Goal: Task Accomplishment & Management: Complete application form

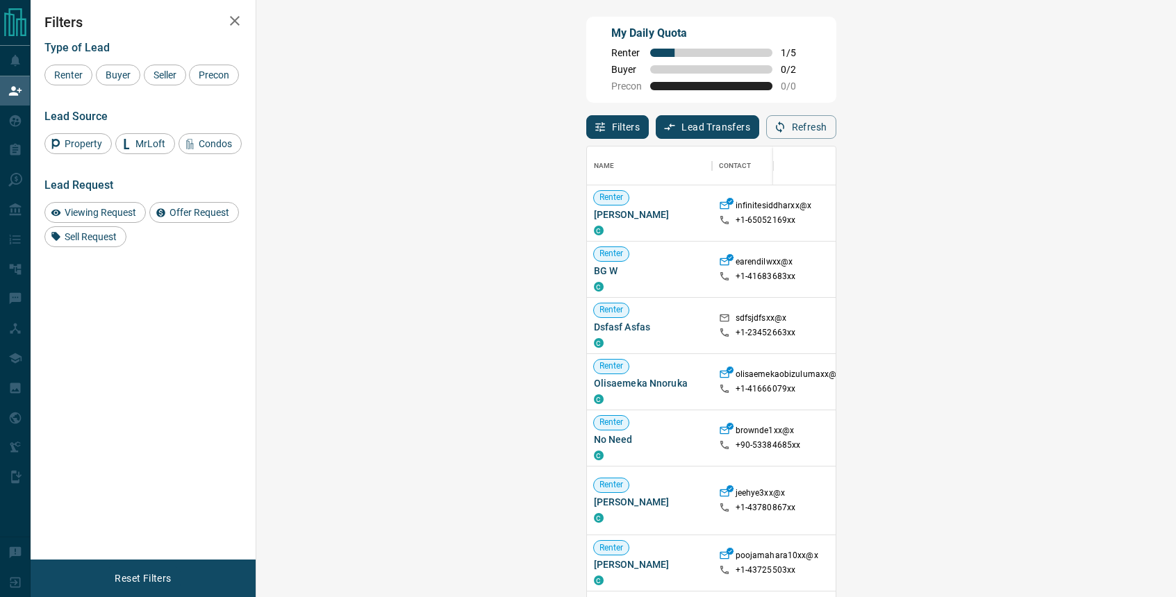
scroll to position [456, 890]
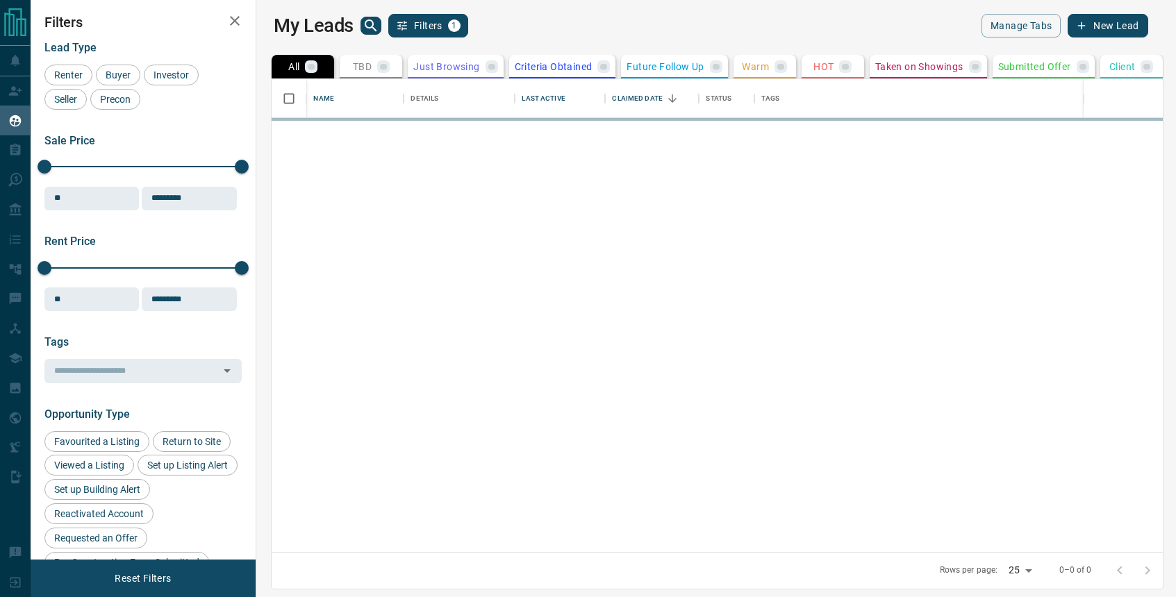
scroll to position [473, 913]
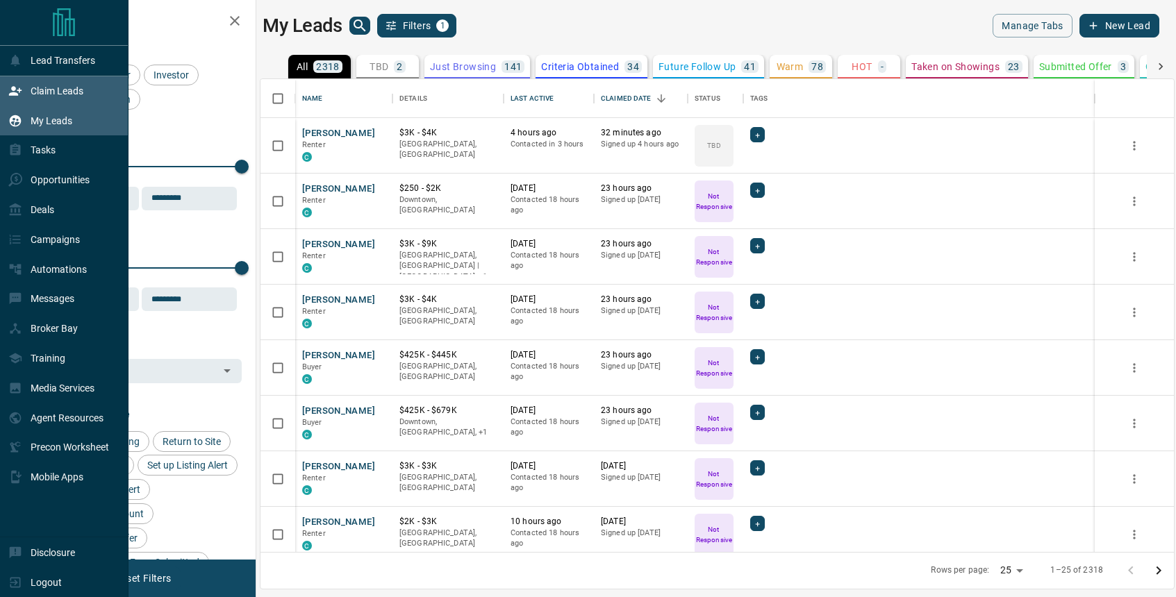
click at [46, 92] on p "Claim Leads" at bounding box center [57, 90] width 53 height 11
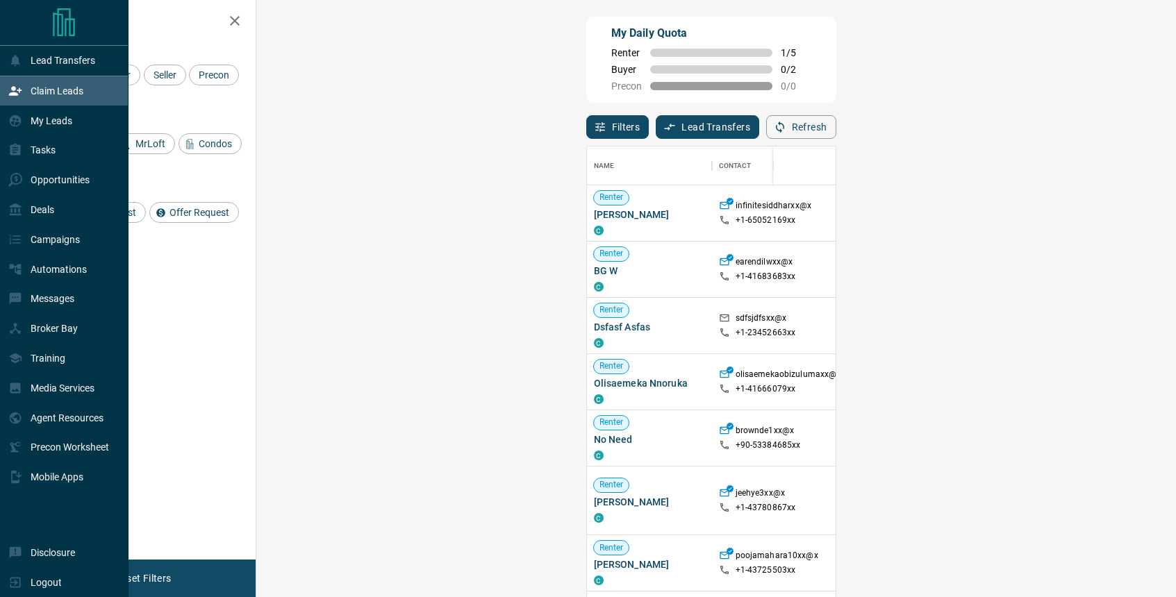
scroll to position [456, 890]
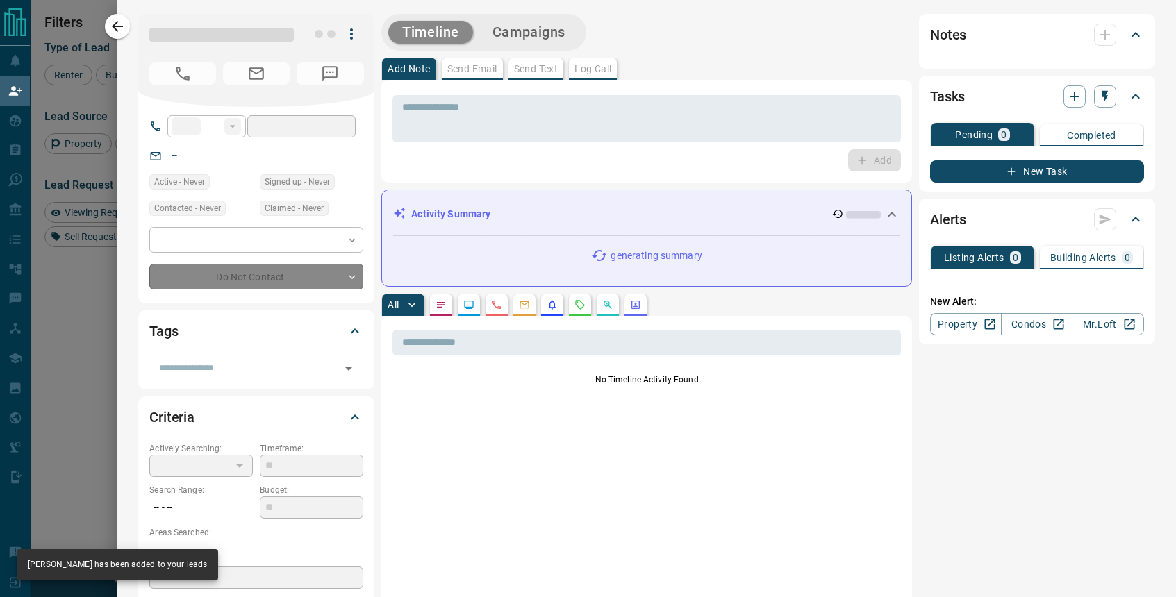
type input "**"
type input "**********"
type input "**"
type input "*"
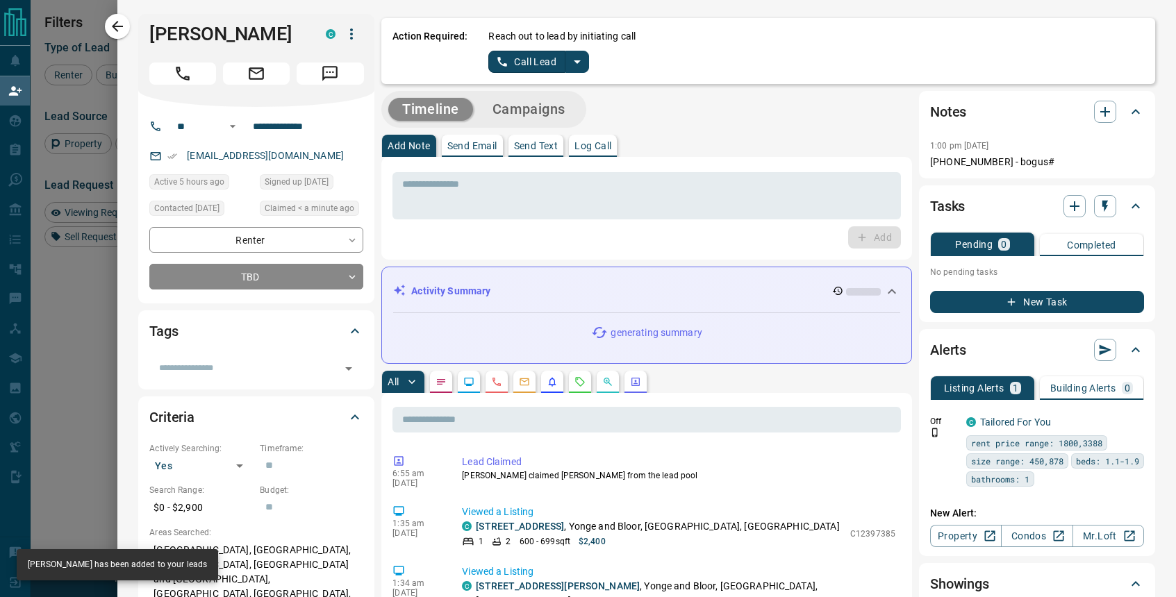
click at [575, 60] on icon "split button" at bounding box center [577, 61] width 7 height 3
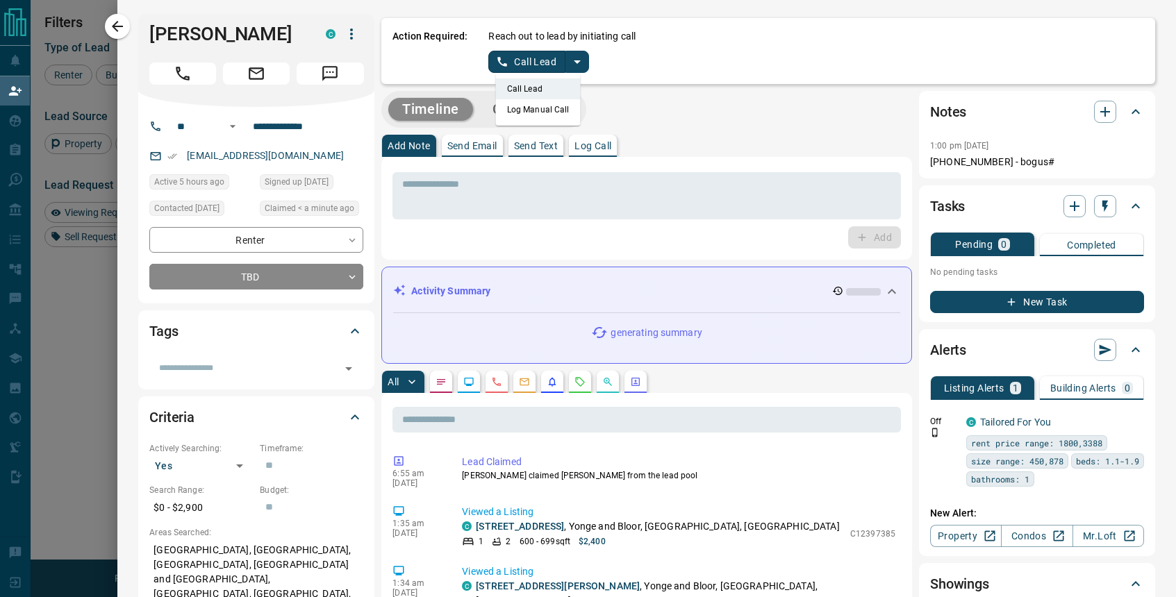
click at [526, 109] on li "Log Manual Call" at bounding box center [538, 109] width 85 height 21
click at [524, 63] on button "Log Manual Call" at bounding box center [534, 62] width 92 height 22
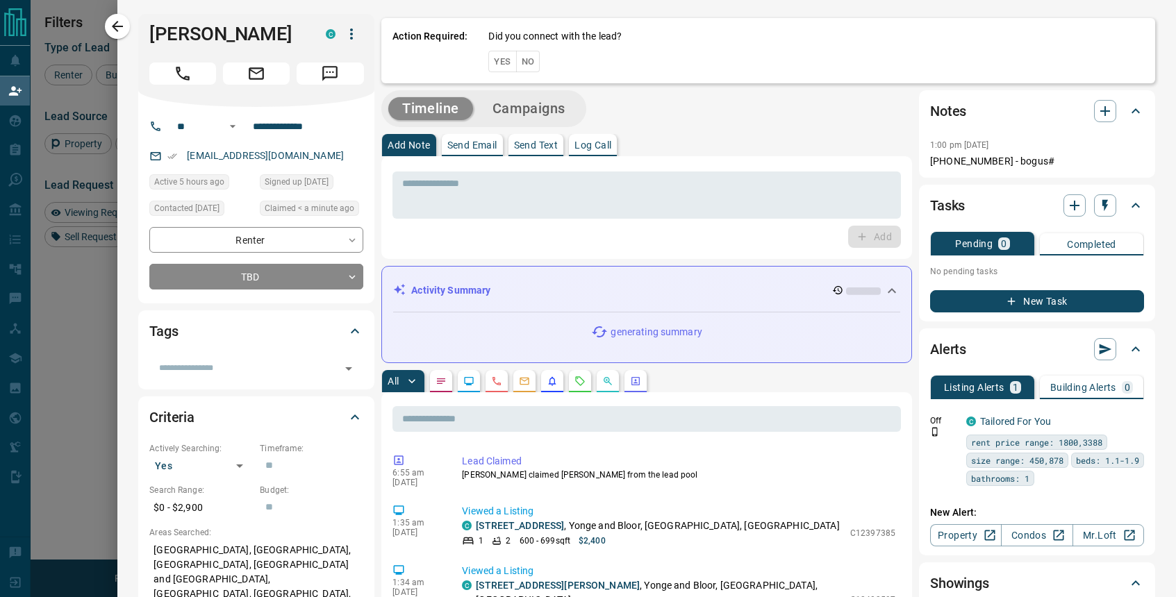
click at [524, 62] on button "No" at bounding box center [528, 62] width 24 height 22
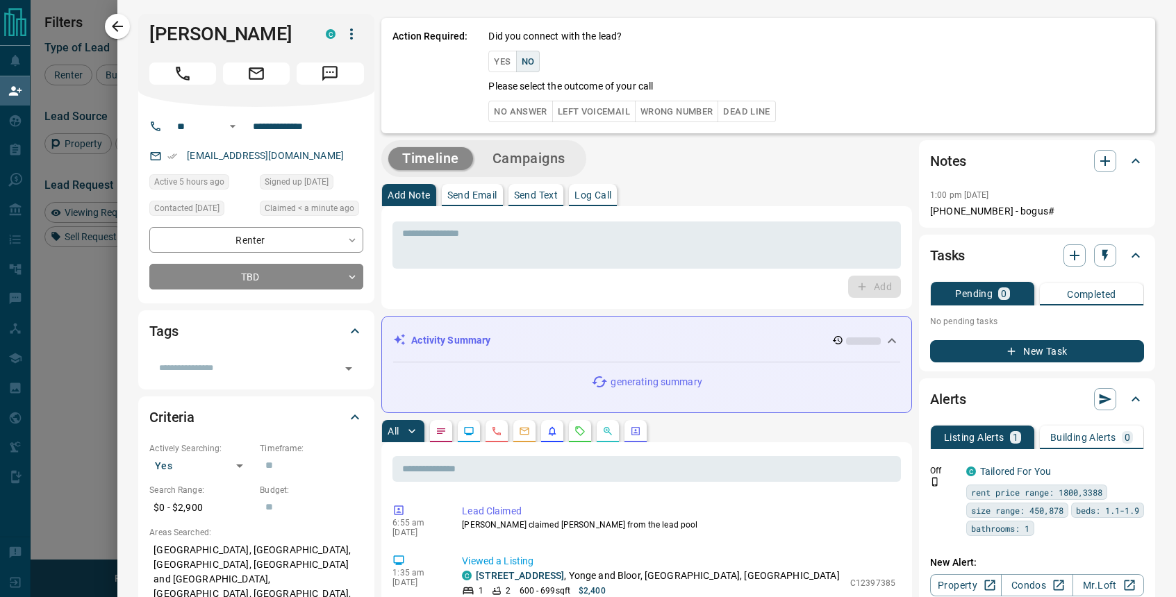
click at [510, 111] on button "No Answer" at bounding box center [520, 112] width 64 height 22
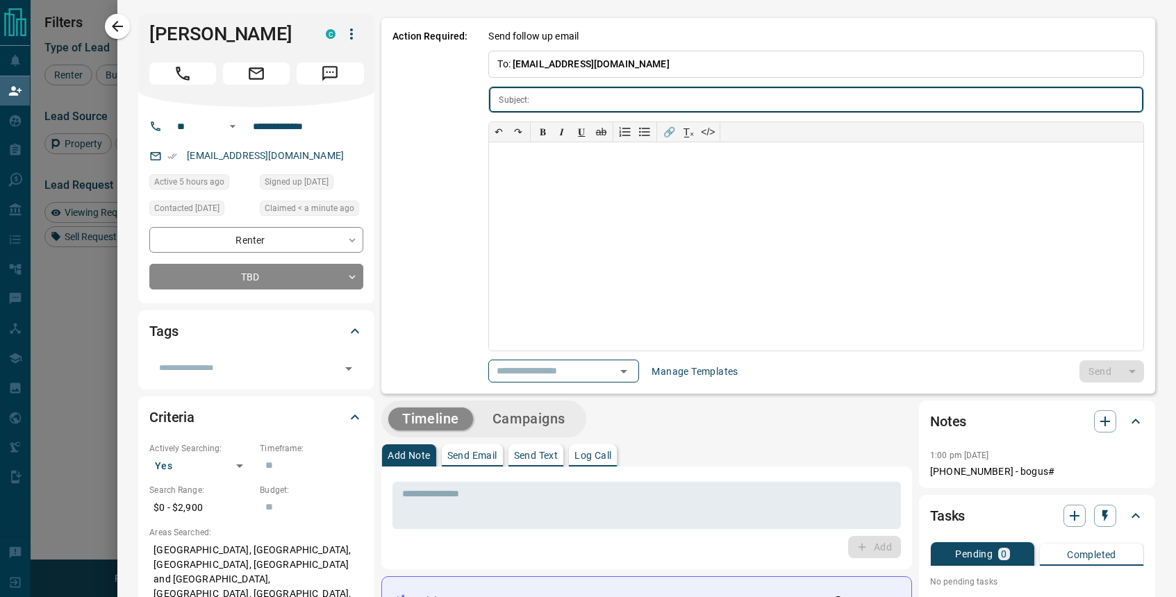
scroll to position [0, 219]
type input "**********"
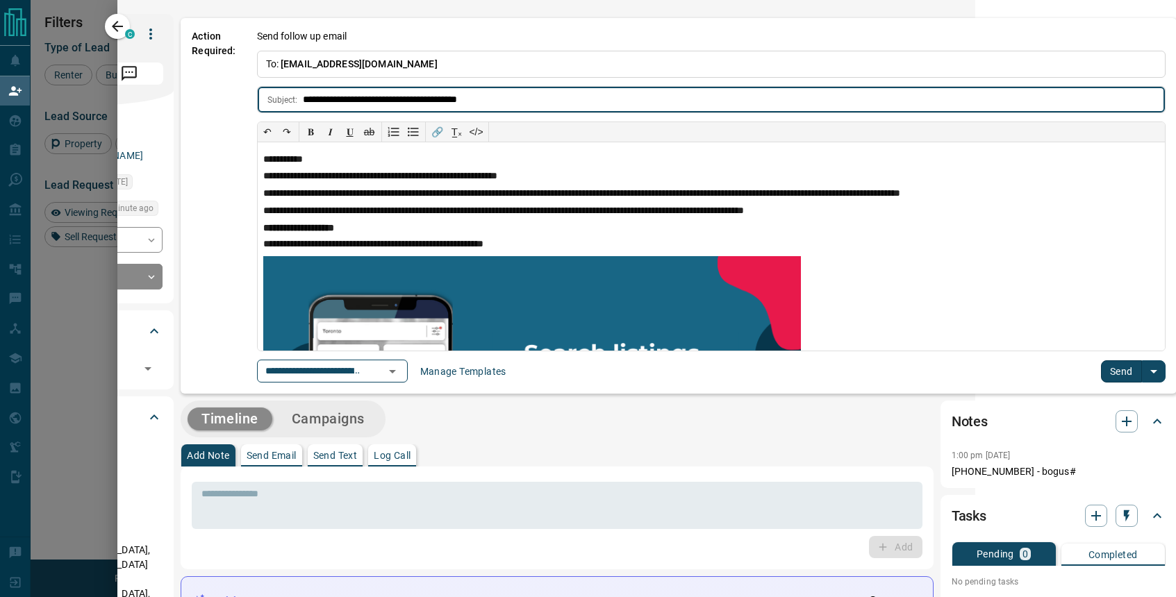
click at [1124, 369] on button "Send" at bounding box center [1121, 372] width 41 height 22
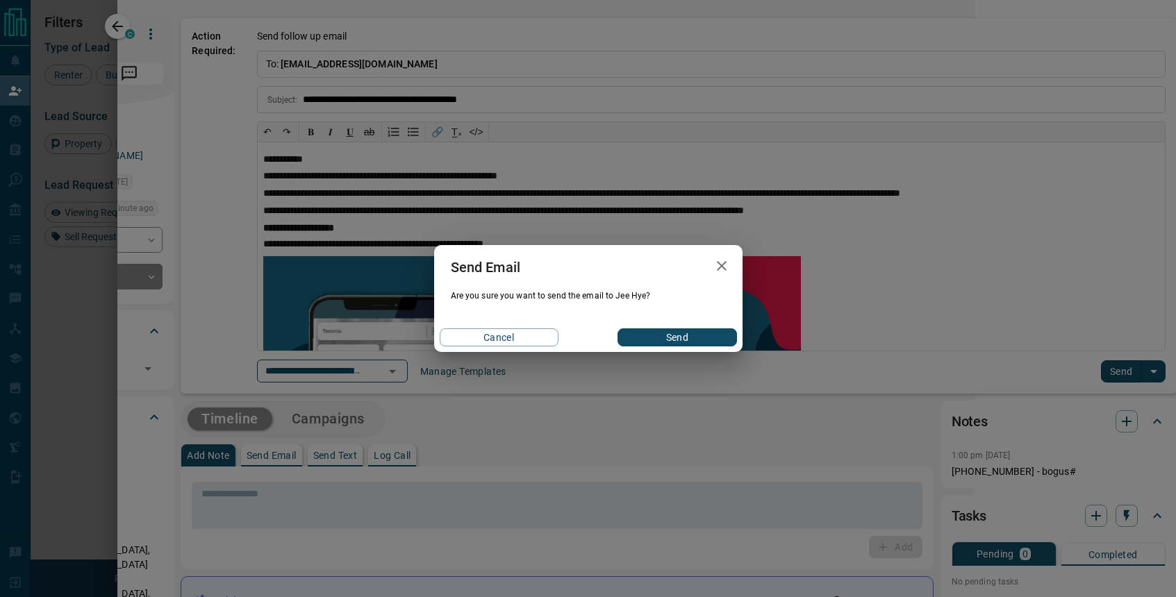
click at [664, 336] on button "Send" at bounding box center [677, 338] width 119 height 18
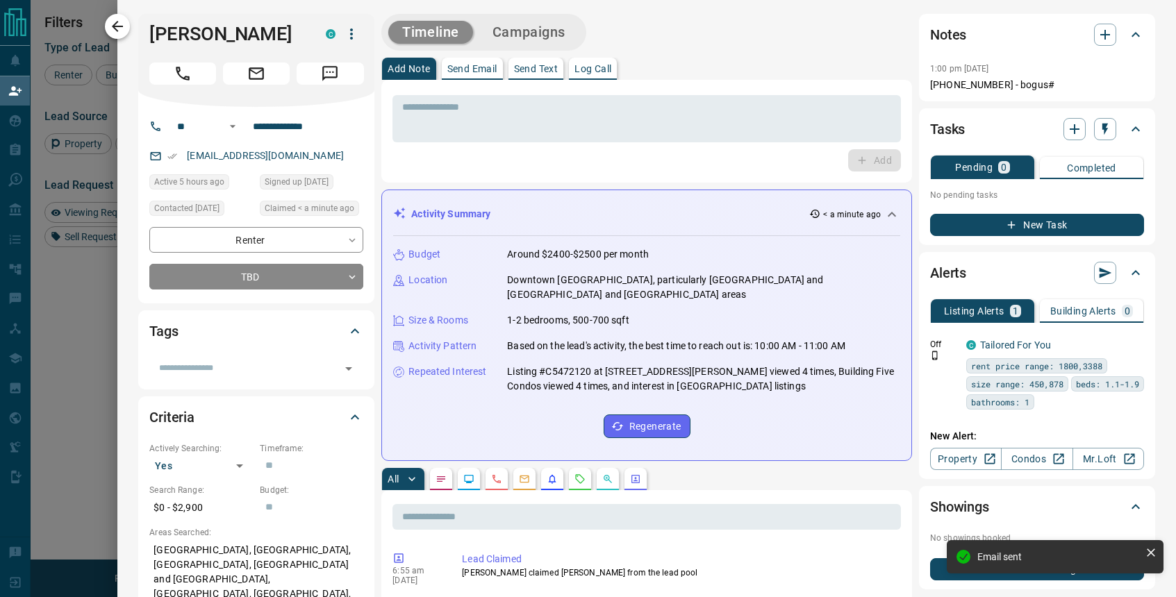
click at [121, 27] on icon "button" at bounding box center [117, 26] width 17 height 17
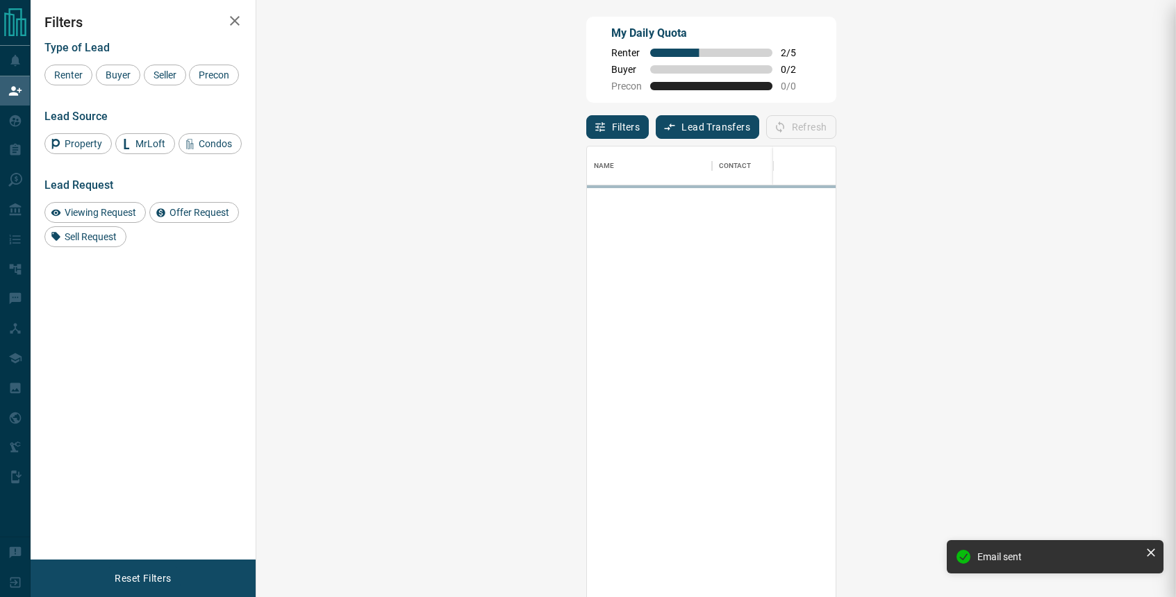
scroll to position [456, 890]
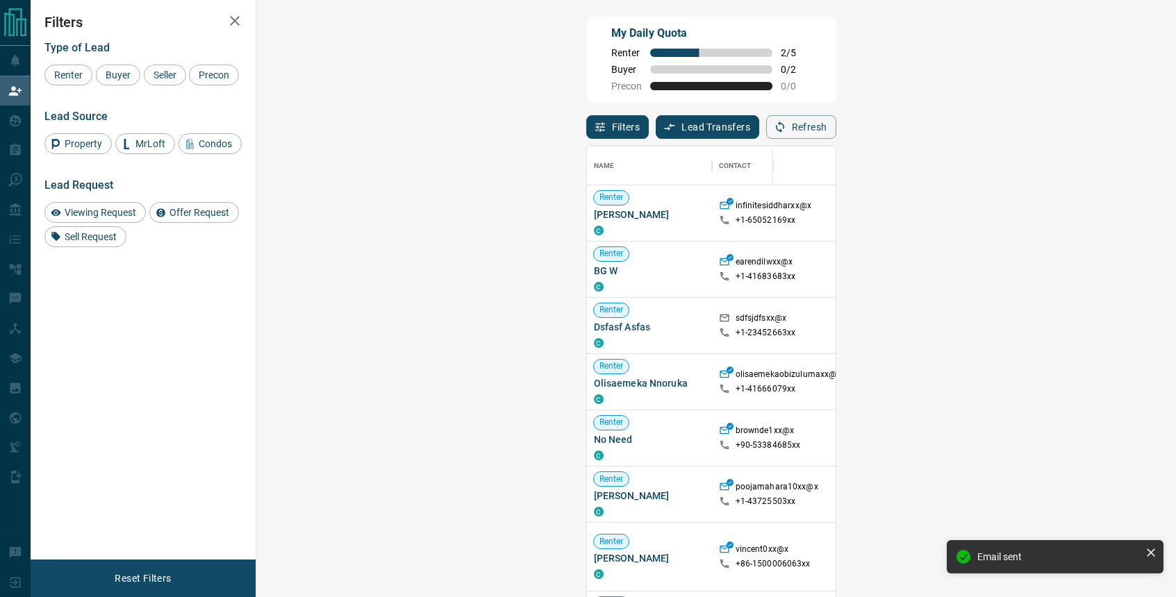
click at [836, 65] on div "My Daily Quota Renter 2 / 5 Buyer 0 / 2 Precon 0 / 0" at bounding box center [711, 60] width 250 height 86
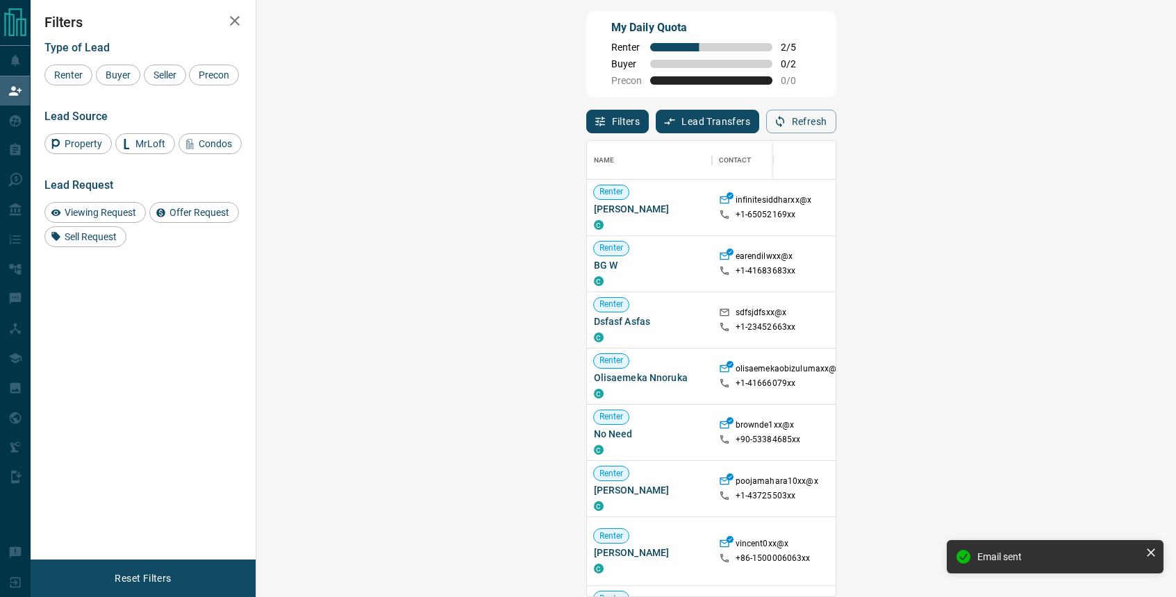
scroll to position [6, 0]
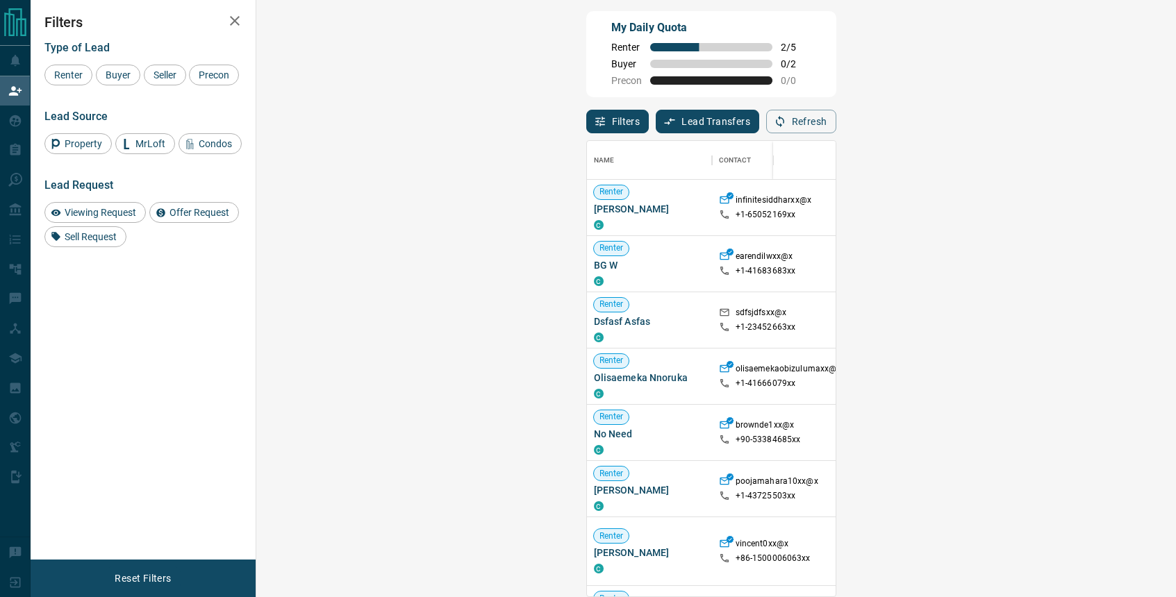
click at [836, 57] on div "My Daily Quota Renter 2 / 5 Buyer 0 / 2 Precon 0 / 0" at bounding box center [711, 54] width 250 height 86
click at [836, 117] on button "Refresh" at bounding box center [801, 122] width 70 height 24
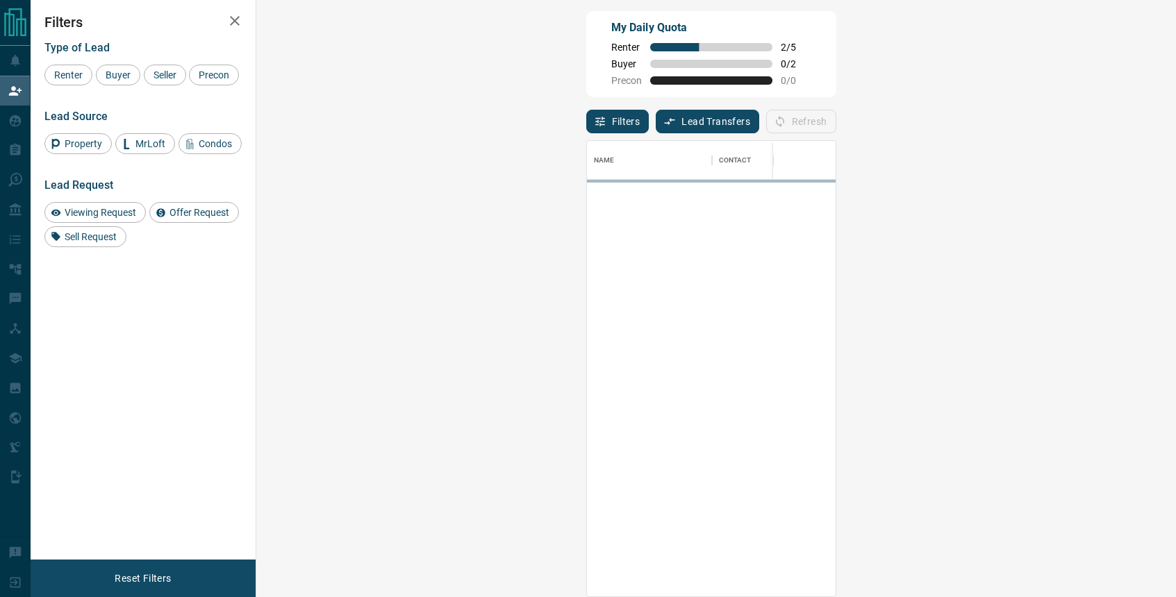
scroll to position [456, 890]
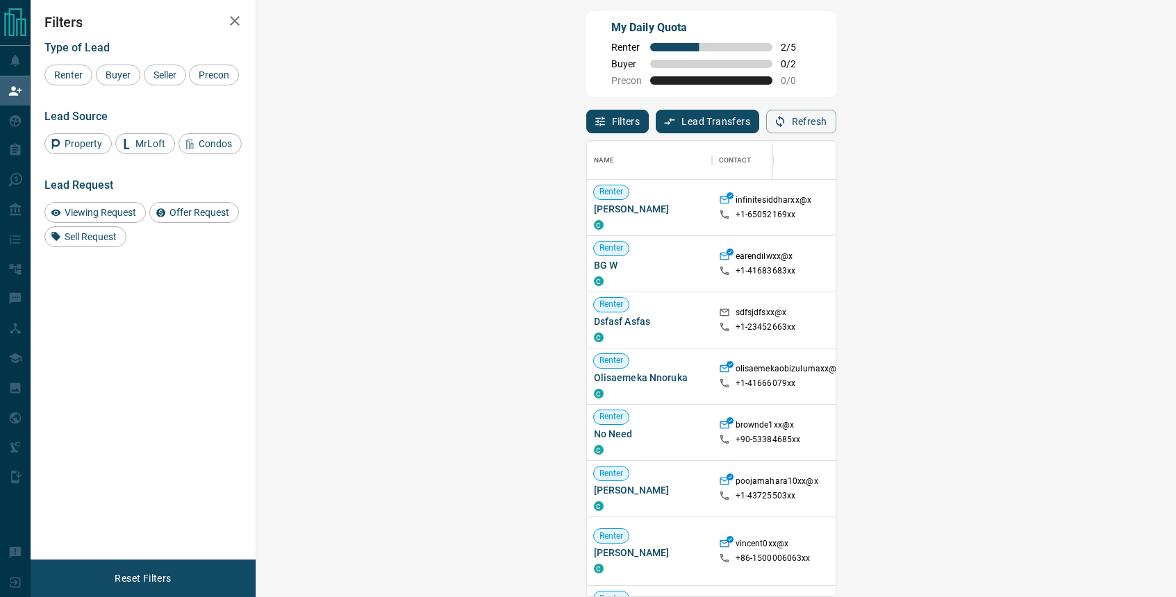
click at [793, 76] on div "My Daily Quota Renter 2 / 5 Buyer 0 / 2 Precon 0 / 0" at bounding box center [711, 54] width 250 height 86
click at [829, 156] on div at bounding box center [804, 160] width 49 height 39
click at [1169, 160] on div "My Daily Quota Renter 2 / 5 Buyer 0 / 2 Precon 0 / 0 Filters Lead Transfers 0 R…" at bounding box center [603, 247] width 1145 height 506
click at [1169, 181] on div "My Daily Quota Renter 2 / 5 Buyer 0 / 2 Precon 0 / 0 Filters Lead Transfers 0 R…" at bounding box center [603, 247] width 1145 height 506
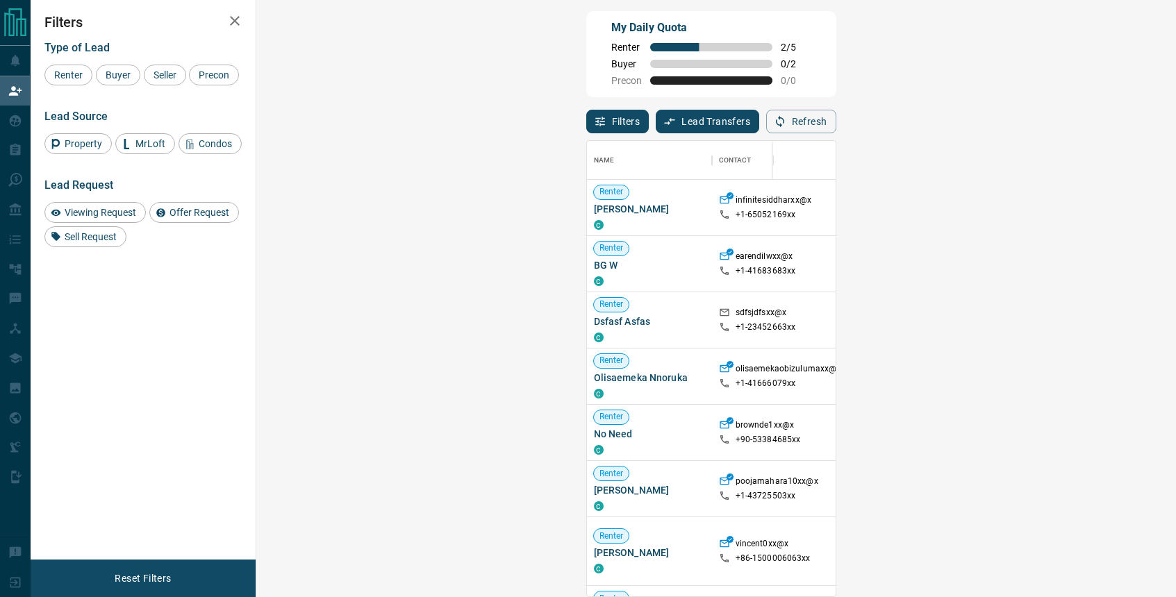
click at [836, 51] on div "My Daily Quota Renter 2 / 5 Buyer 0 / 2 Precon 0 / 0" at bounding box center [711, 54] width 250 height 86
click at [1173, 359] on div "My Daily Quota Renter 2 / 5 Buyer 0 / 2 Precon 0 / 0 Filters Lead Transfers 0 R…" at bounding box center [603, 247] width 1145 height 506
click at [836, 124] on button "Refresh" at bounding box center [801, 122] width 70 height 24
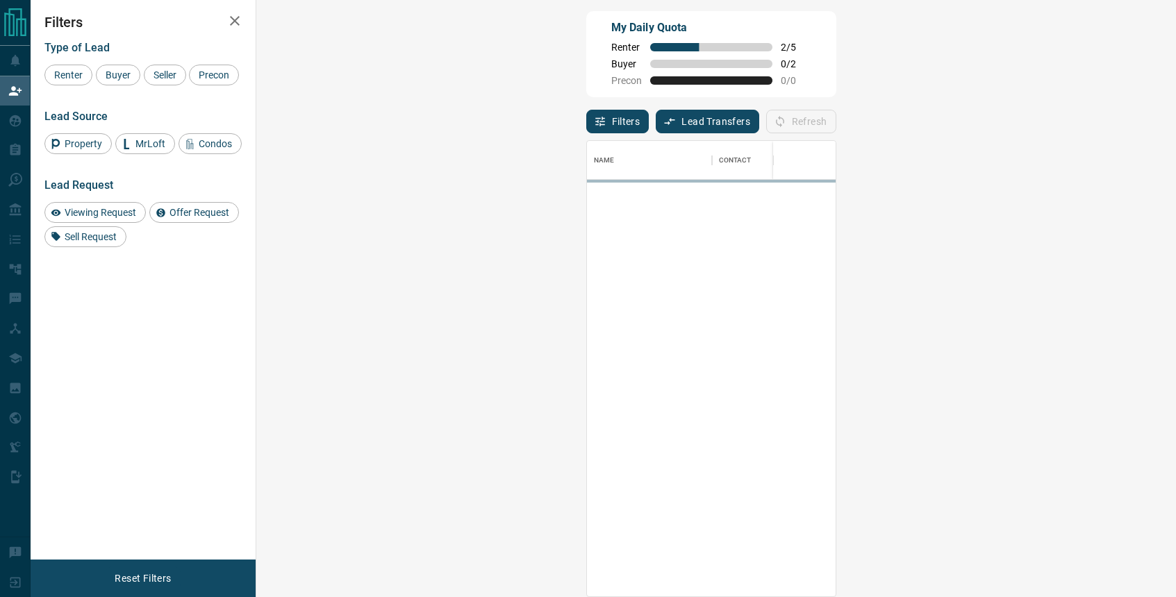
scroll to position [456, 890]
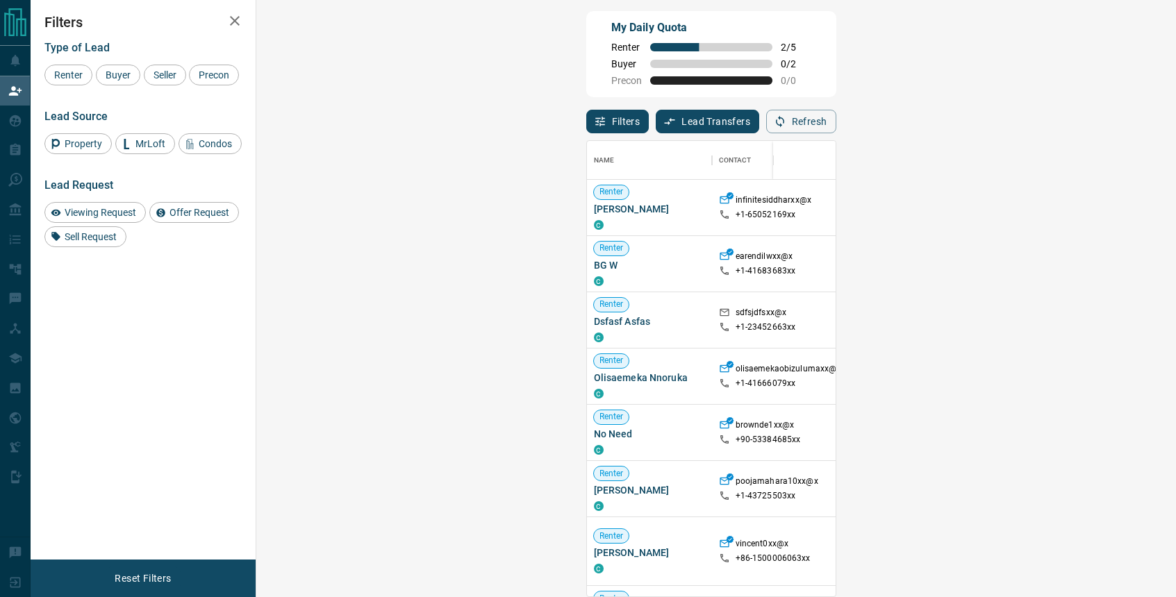
click at [809, 65] on div "My Daily Quota Renter 2 / 5 Buyer 0 / 2 Precon 0 / 0" at bounding box center [711, 54] width 250 height 86
click at [115, 71] on span "Buyer" at bounding box center [118, 74] width 35 height 11
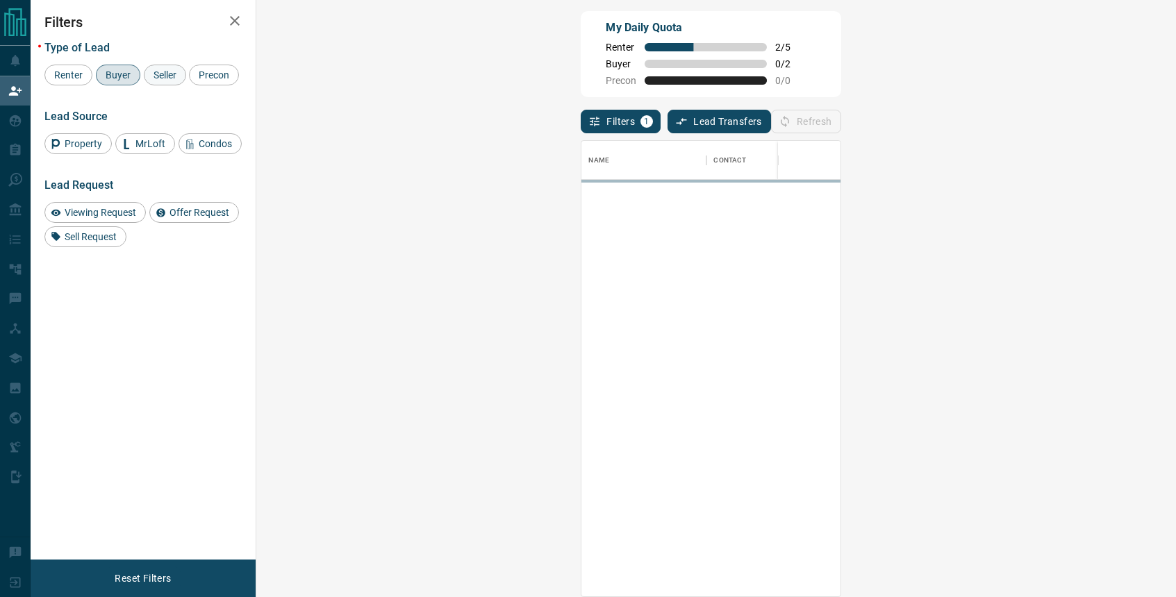
click at [167, 74] on span "Seller" at bounding box center [165, 74] width 33 height 11
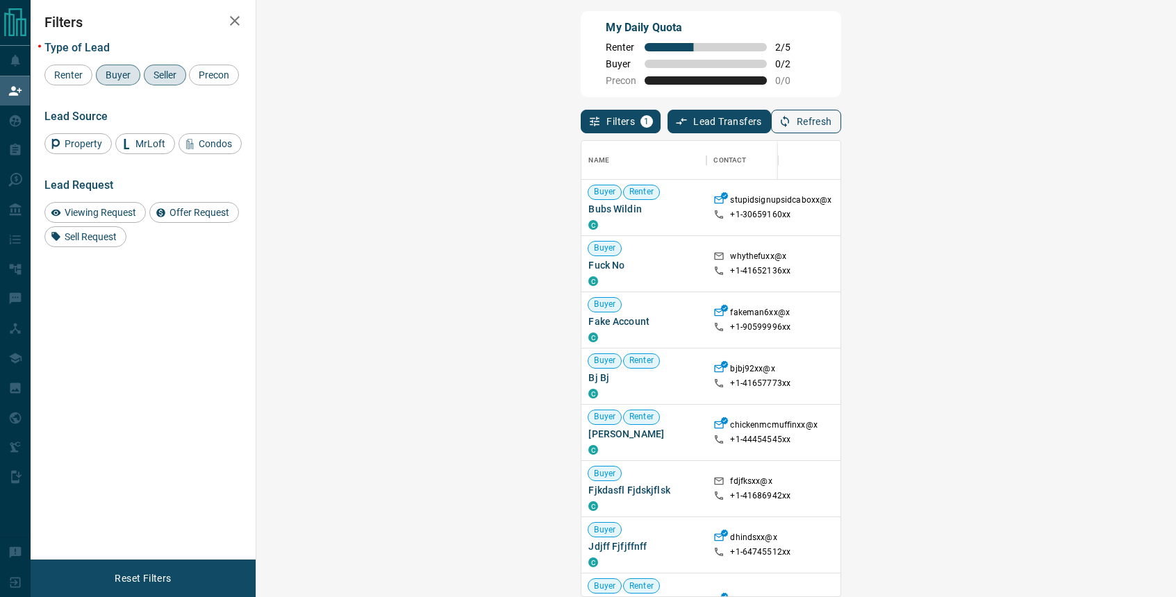
click at [841, 116] on button "Refresh" at bounding box center [806, 122] width 70 height 24
drag, startPoint x: 1114, startPoint y: 116, endPoint x: 1123, endPoint y: 116, distance: 9.7
click at [841, 116] on button "Refresh" at bounding box center [806, 122] width 70 height 24
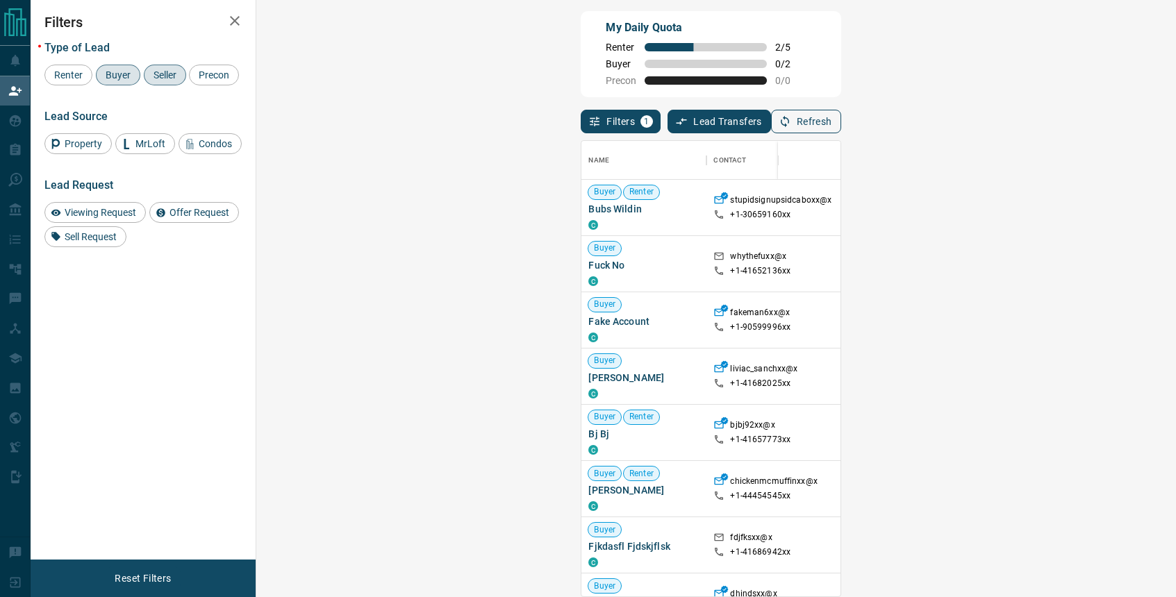
click at [841, 116] on button "Refresh" at bounding box center [806, 122] width 70 height 24
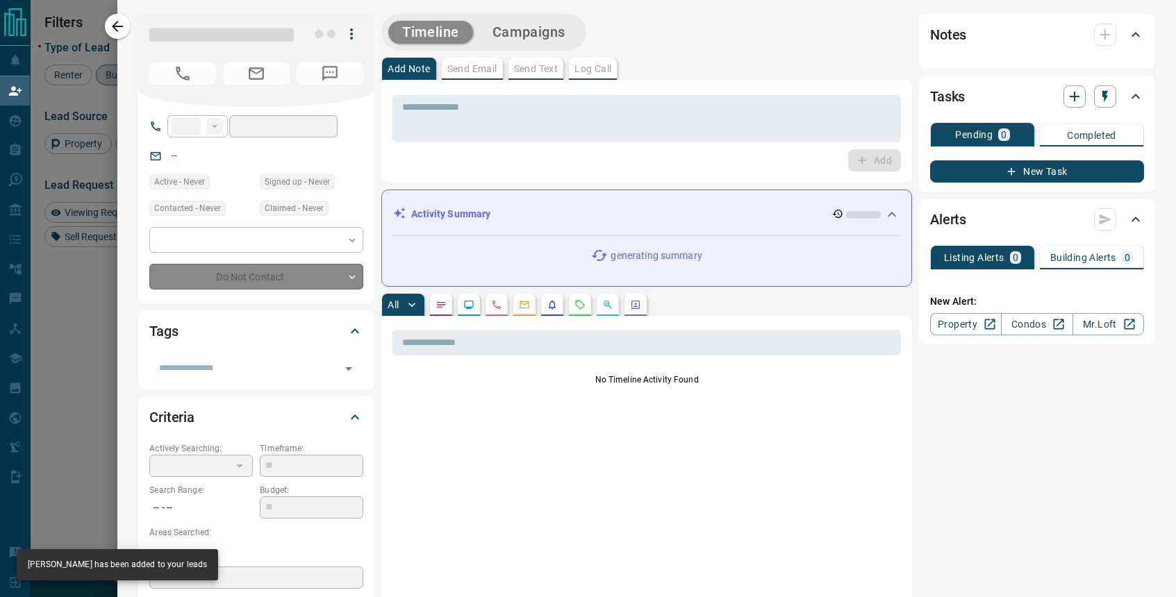
type input "**"
type input "**********"
type input "*"
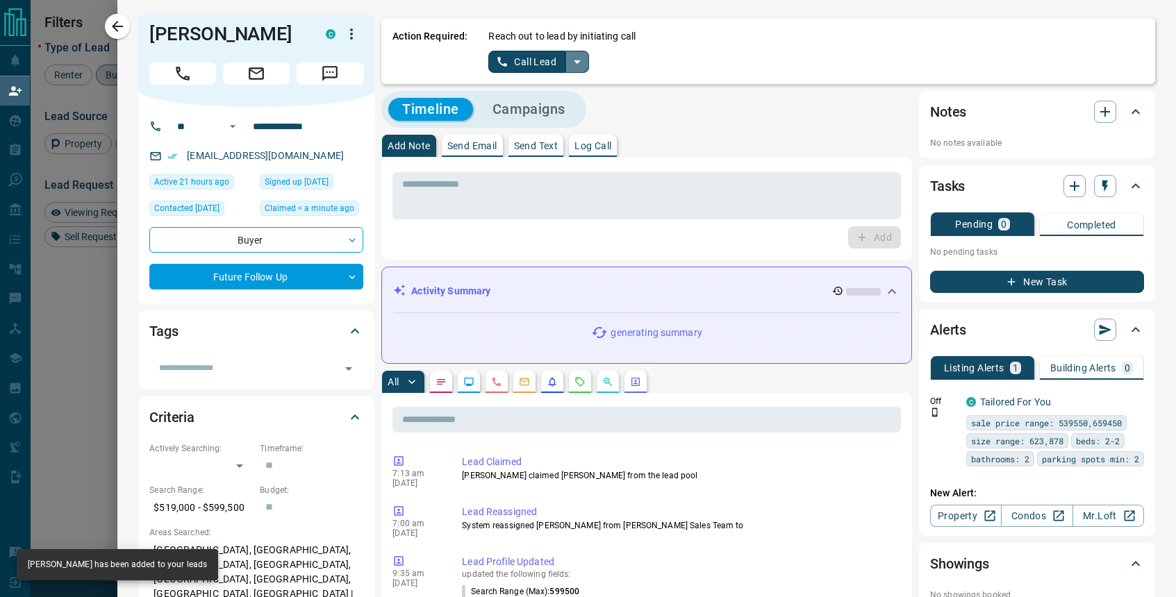
click at [575, 63] on icon "split button" at bounding box center [577, 61] width 17 height 17
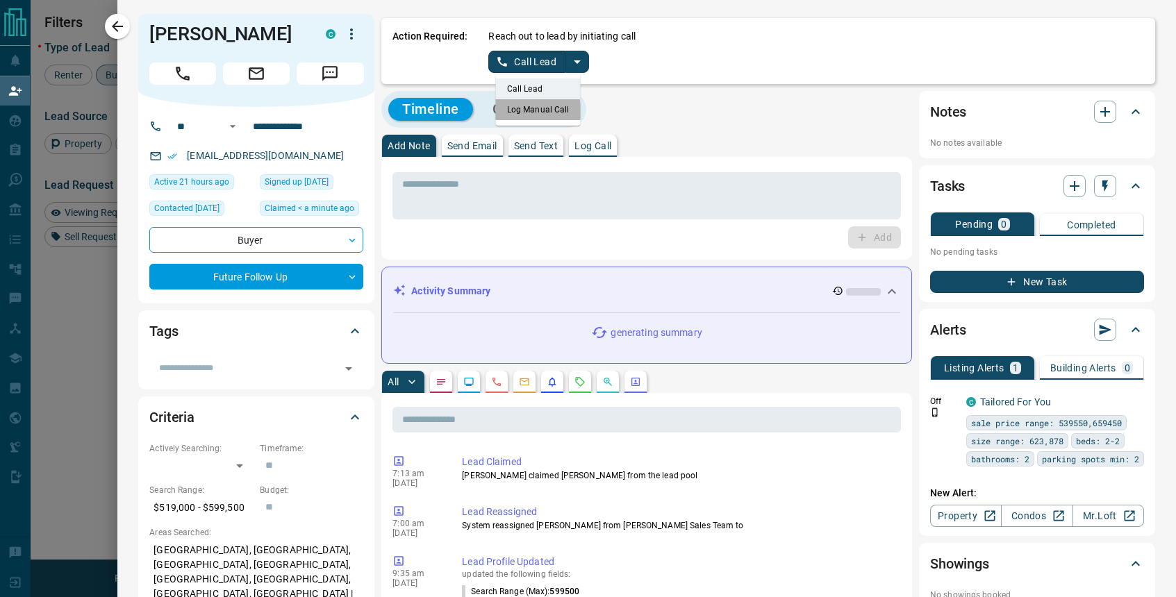
click at [527, 111] on li "Log Manual Call" at bounding box center [538, 109] width 85 height 21
click at [527, 59] on button "Log Manual Call" at bounding box center [534, 62] width 92 height 22
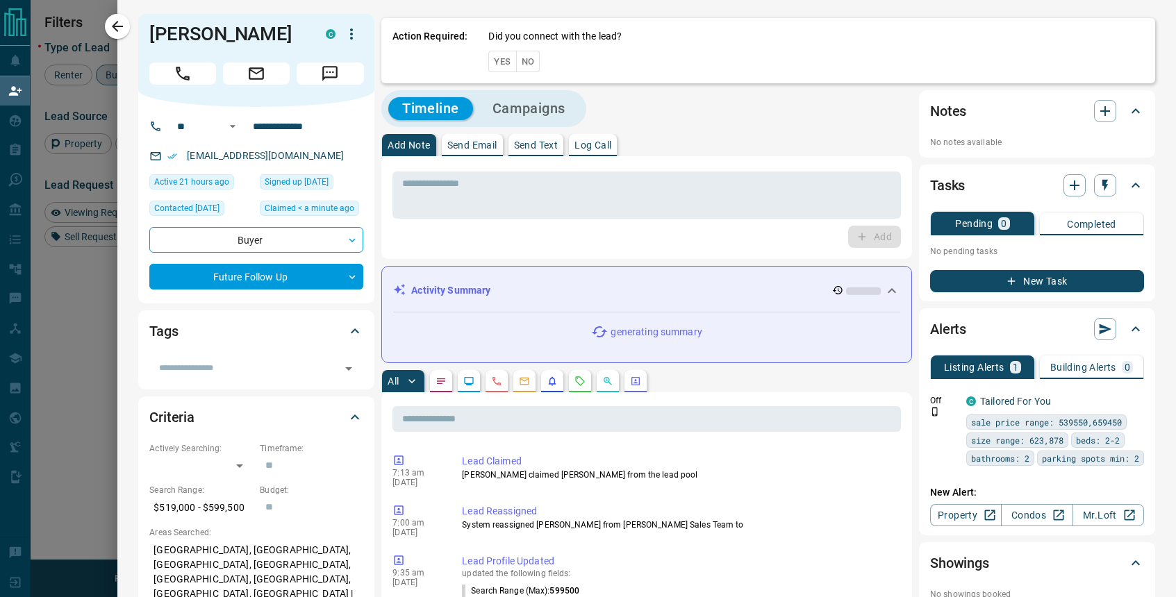
click at [528, 64] on button "No" at bounding box center [528, 62] width 24 height 22
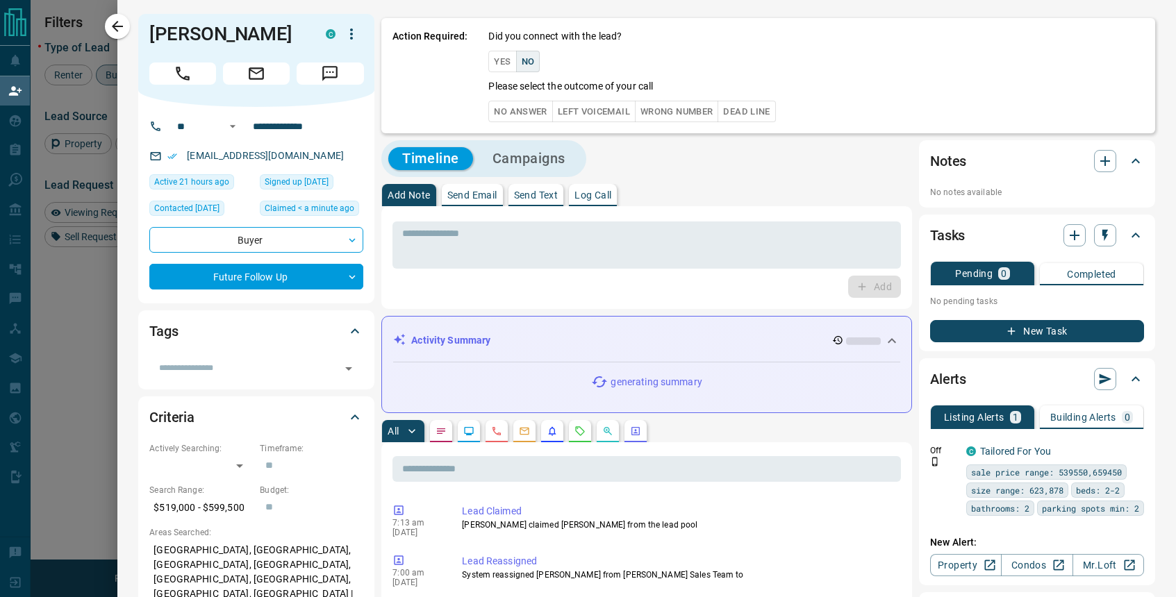
click at [516, 110] on button "No Answer" at bounding box center [520, 112] width 64 height 22
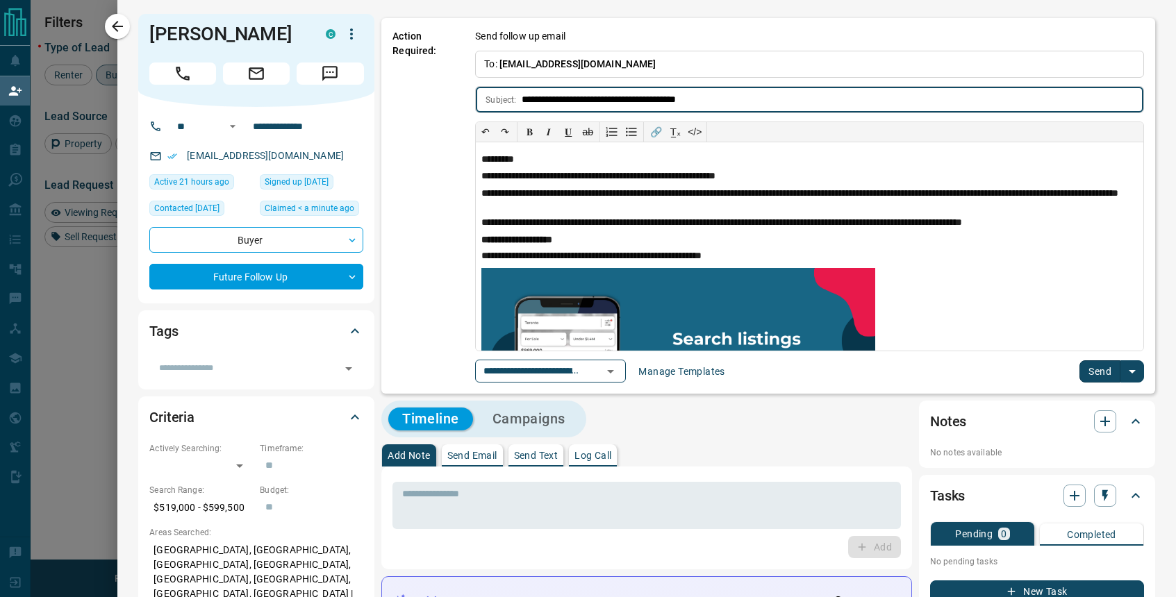
click at [1103, 370] on button "Send" at bounding box center [1100, 372] width 41 height 22
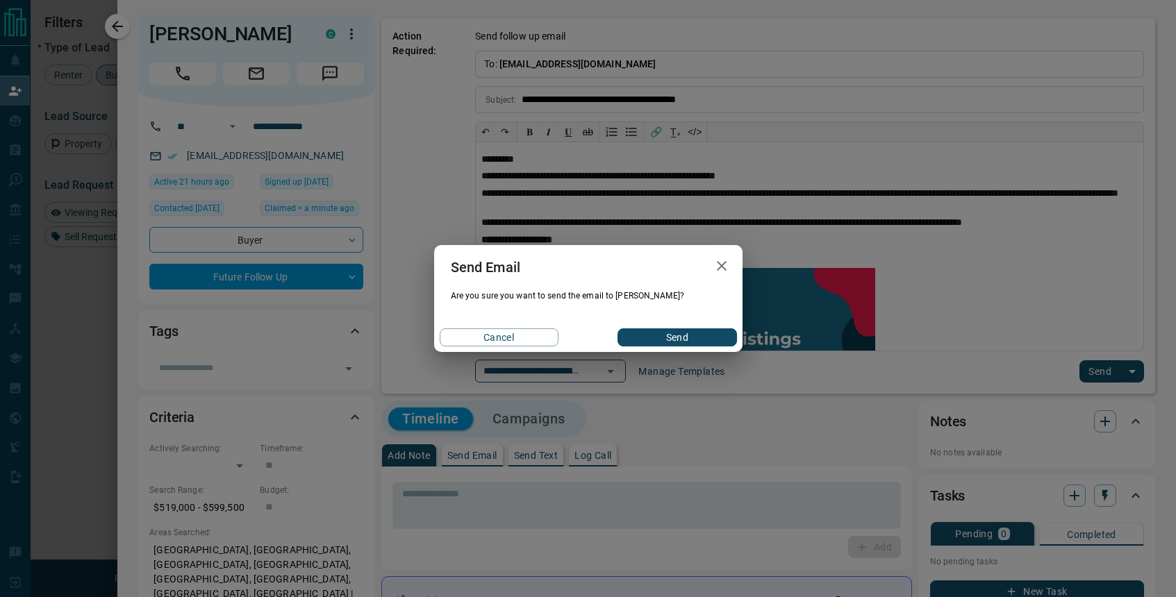
click at [686, 343] on button "Send" at bounding box center [677, 338] width 119 height 18
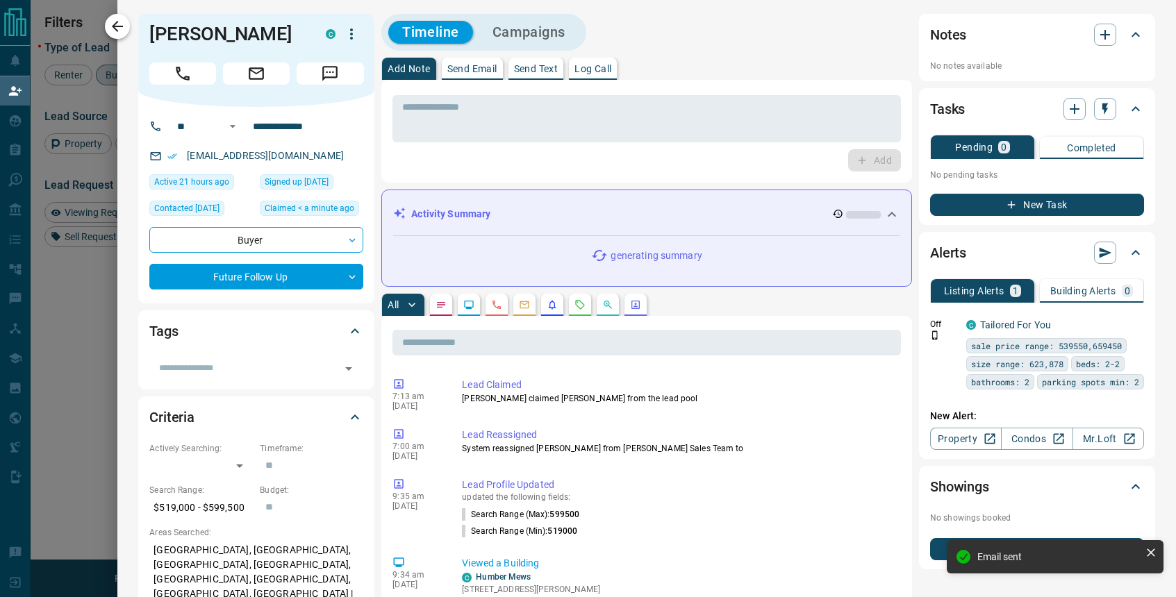
click at [116, 27] on icon "button" at bounding box center [117, 26] width 17 height 17
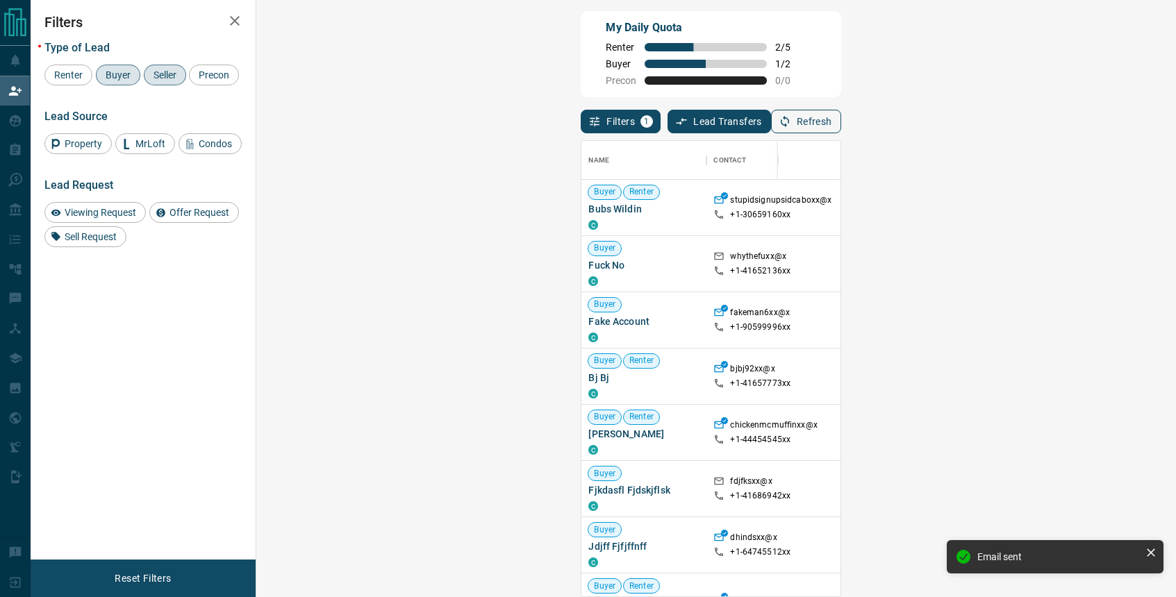
click at [841, 125] on button "Refresh" at bounding box center [806, 122] width 70 height 24
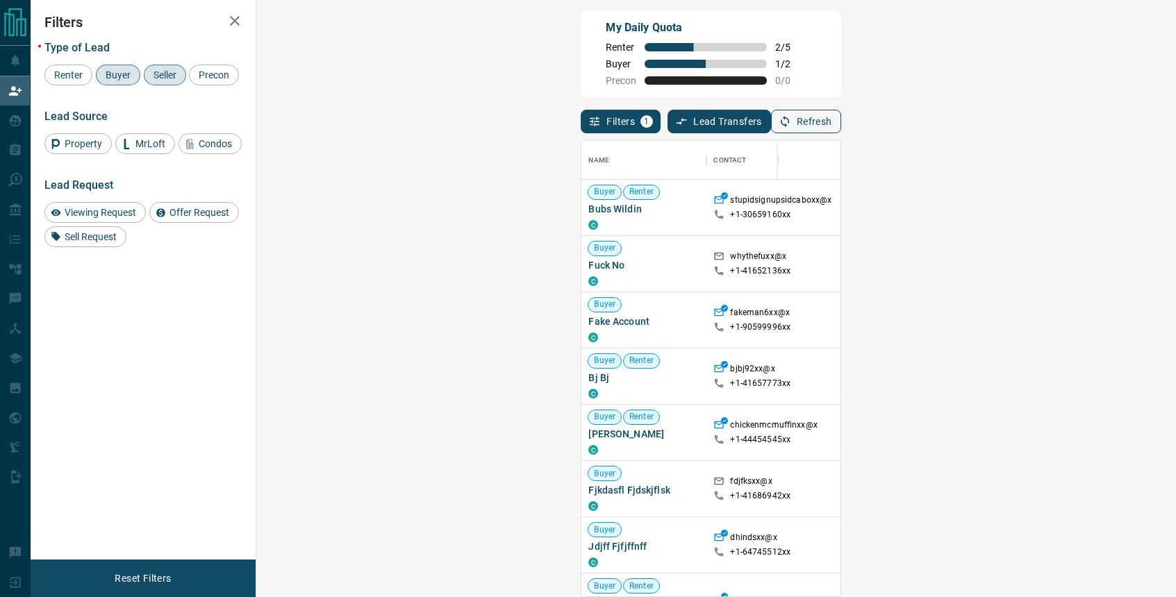
click at [841, 125] on button "Refresh" at bounding box center [806, 122] width 70 height 24
